Goal: Information Seeking & Learning: Learn about a topic

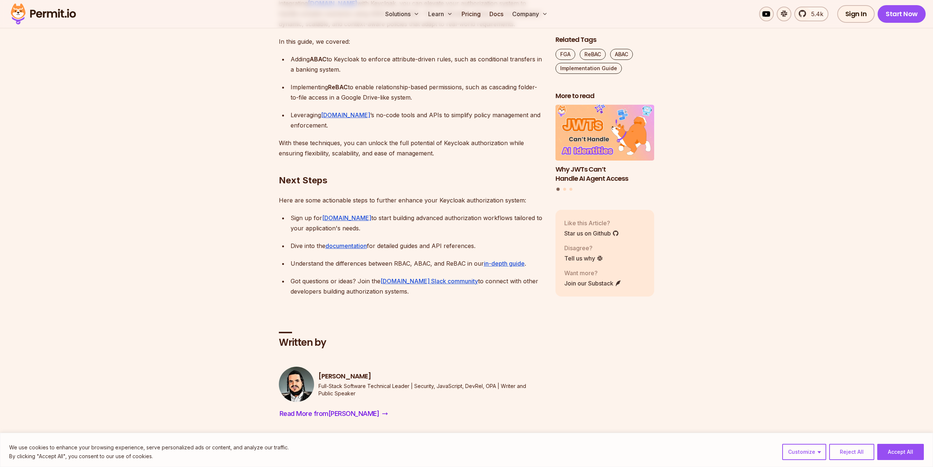
scroll to position [7121, 0]
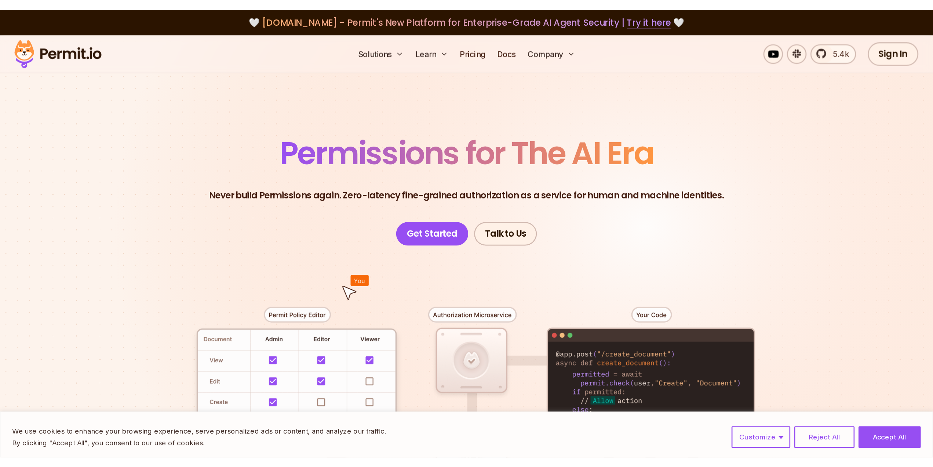
scroll to position [147, 0]
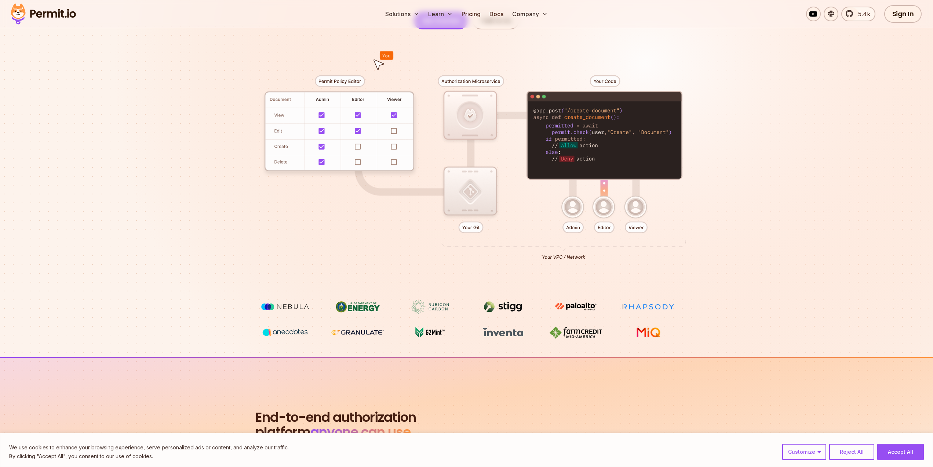
click at [698, 192] on section "Permissions for The AI Era Never build Permissions again. Zero-latency fine-gra…" at bounding box center [466, 114] width 933 height 484
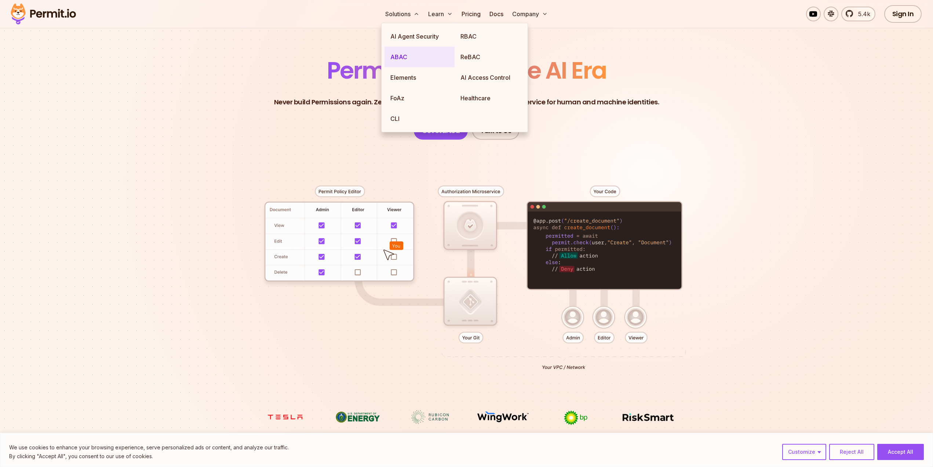
click at [394, 55] on link "ABAC" at bounding box center [420, 57] width 70 height 21
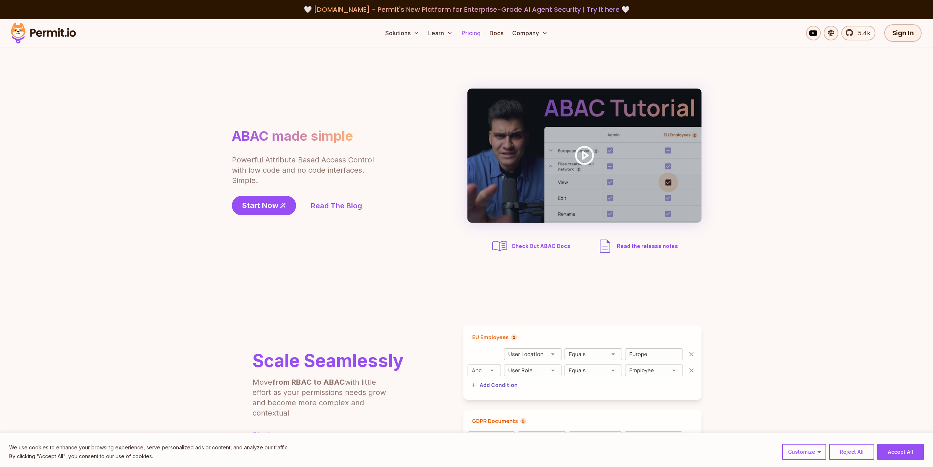
click at [480, 32] on link "Pricing" at bounding box center [471, 33] width 25 height 15
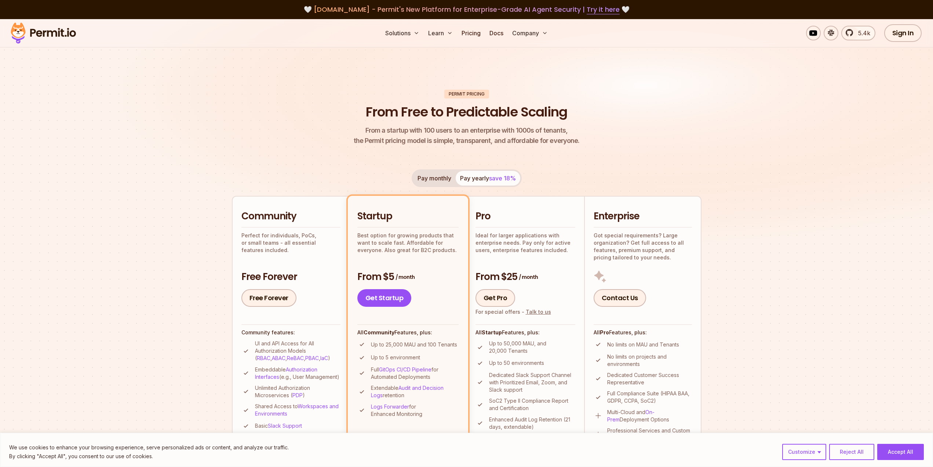
scroll to position [73, 0]
